Goal: Obtain resource: Download file/media

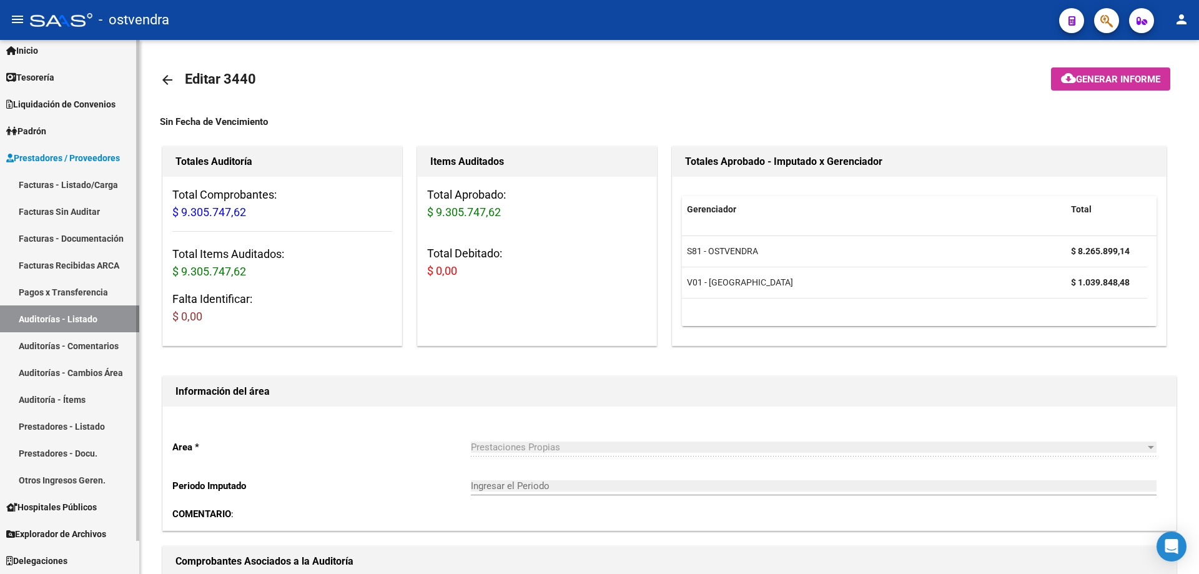
scroll to position [110, 0]
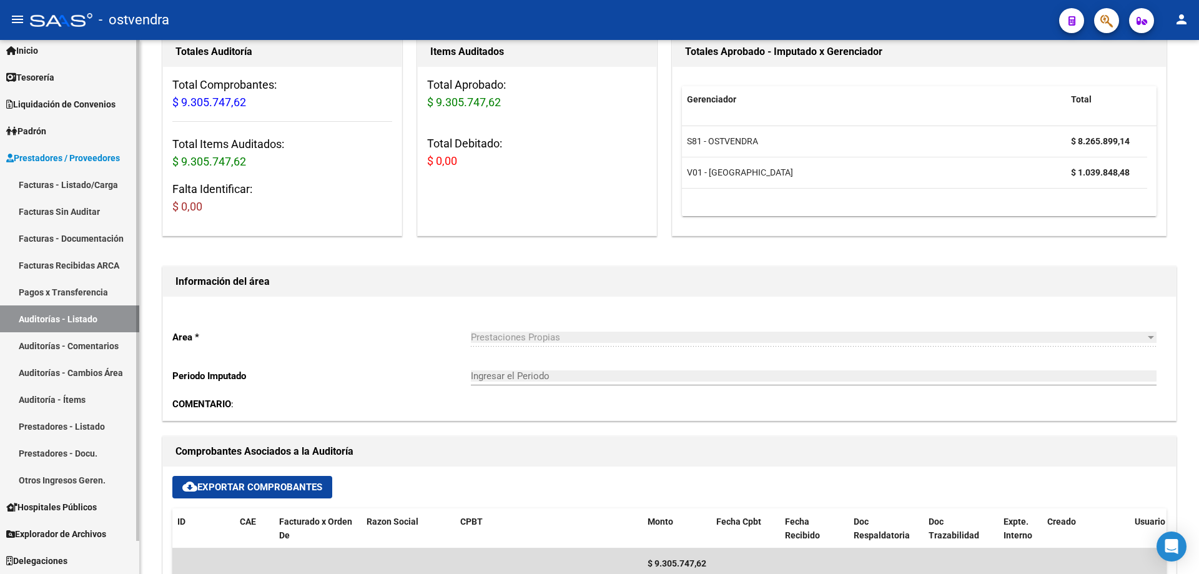
click at [115, 321] on link "Auditorías - Listado" at bounding box center [69, 318] width 139 height 27
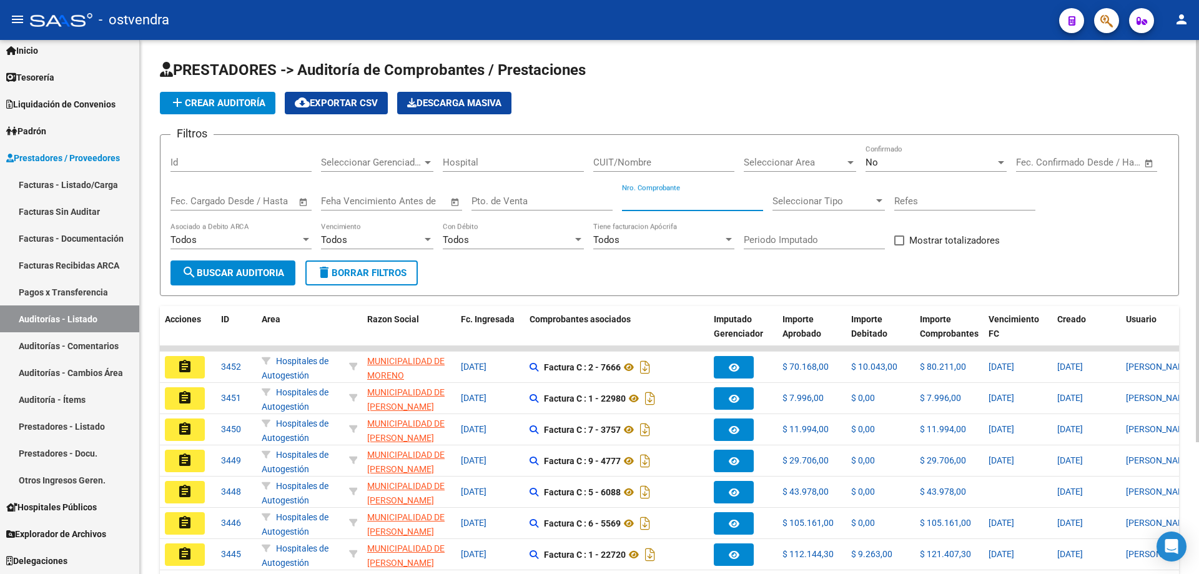
drag, startPoint x: 661, startPoint y: 202, endPoint x: 660, endPoint y: 211, distance: 9.4
click at [660, 211] on div "Nro. Comprobante" at bounding box center [692, 203] width 141 height 39
click at [649, 164] on input "CUIT/Nombre" at bounding box center [663, 162] width 141 height 11
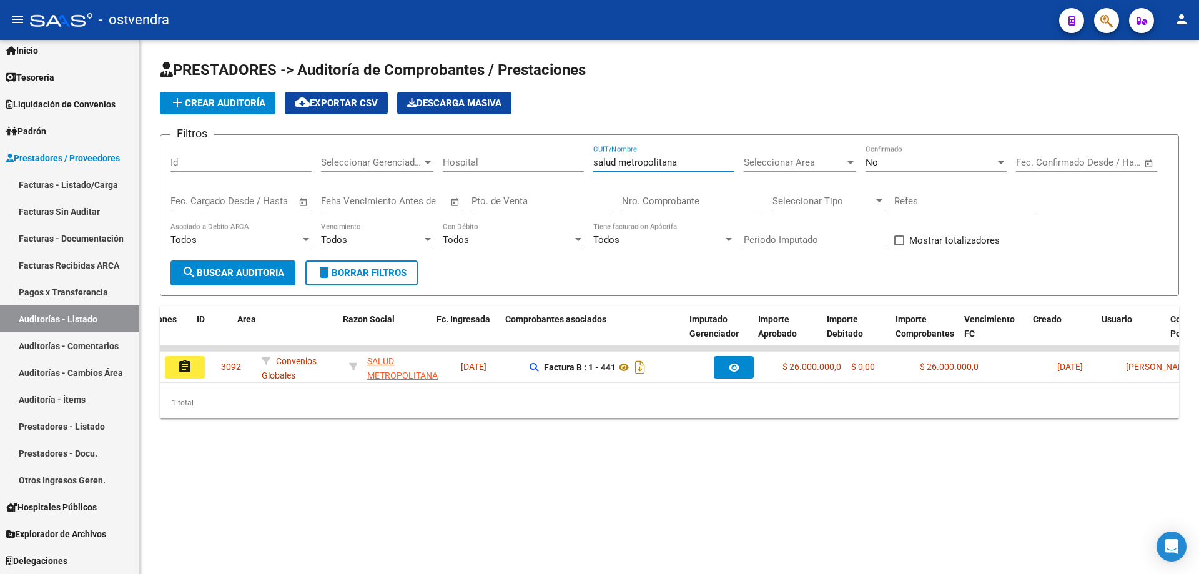
scroll to position [0, 29]
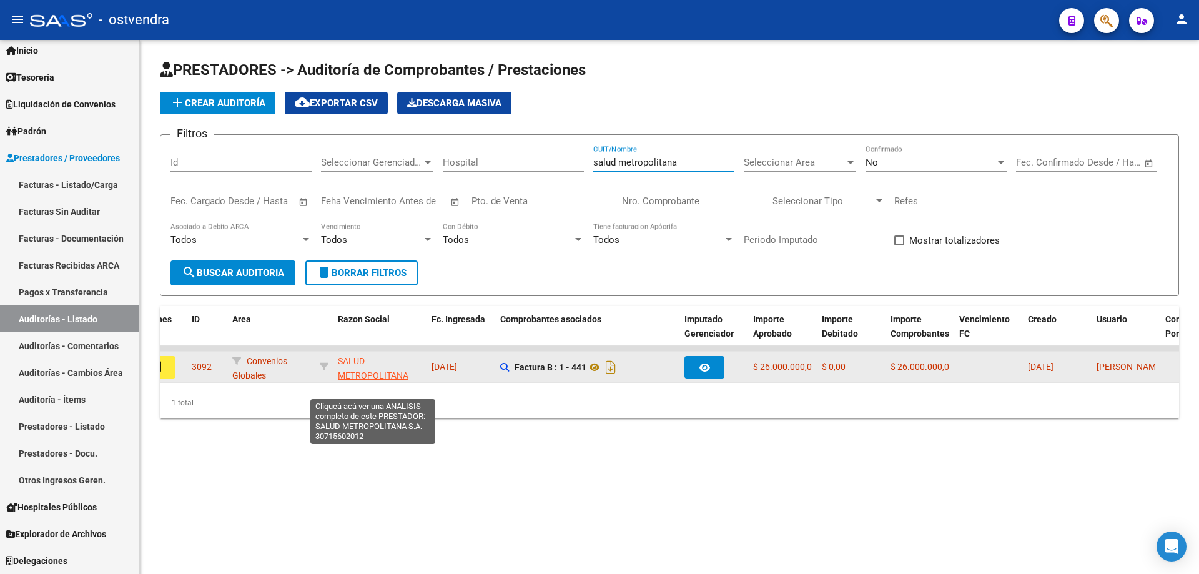
type input "salud metropolitana"
click at [393, 373] on span "SALUD METROPOLITANA S.A." at bounding box center [373, 375] width 71 height 39
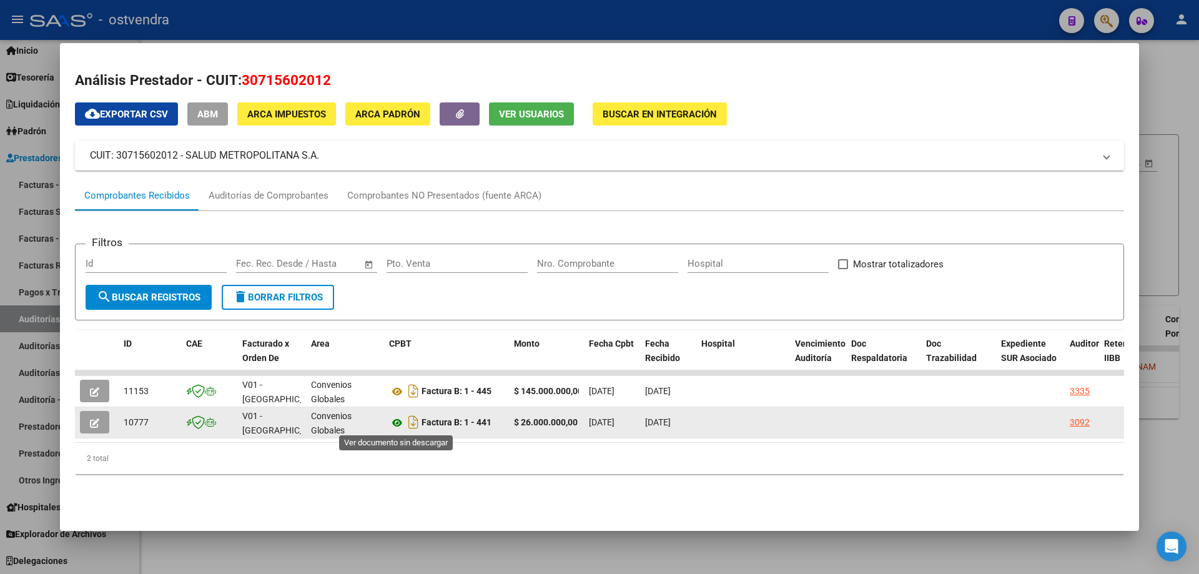
click at [395, 423] on icon at bounding box center [397, 422] width 16 height 15
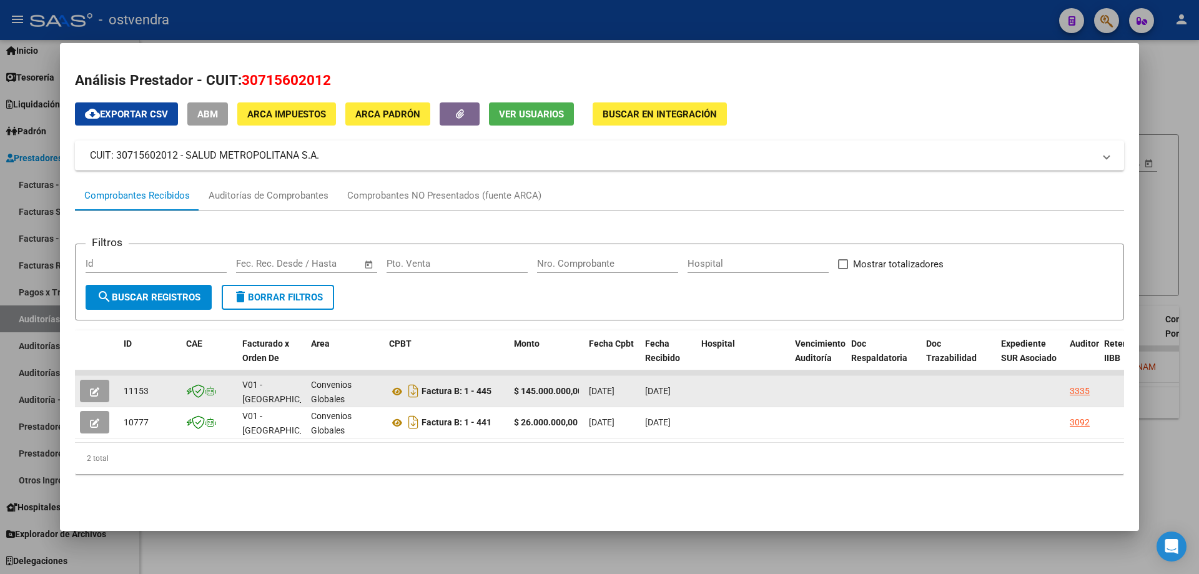
click at [393, 383] on div "Factura B: 1 - 445" at bounding box center [446, 391] width 115 height 20
click at [393, 385] on icon at bounding box center [397, 391] width 16 height 15
